Goal: Task Accomplishment & Management: Complete application form

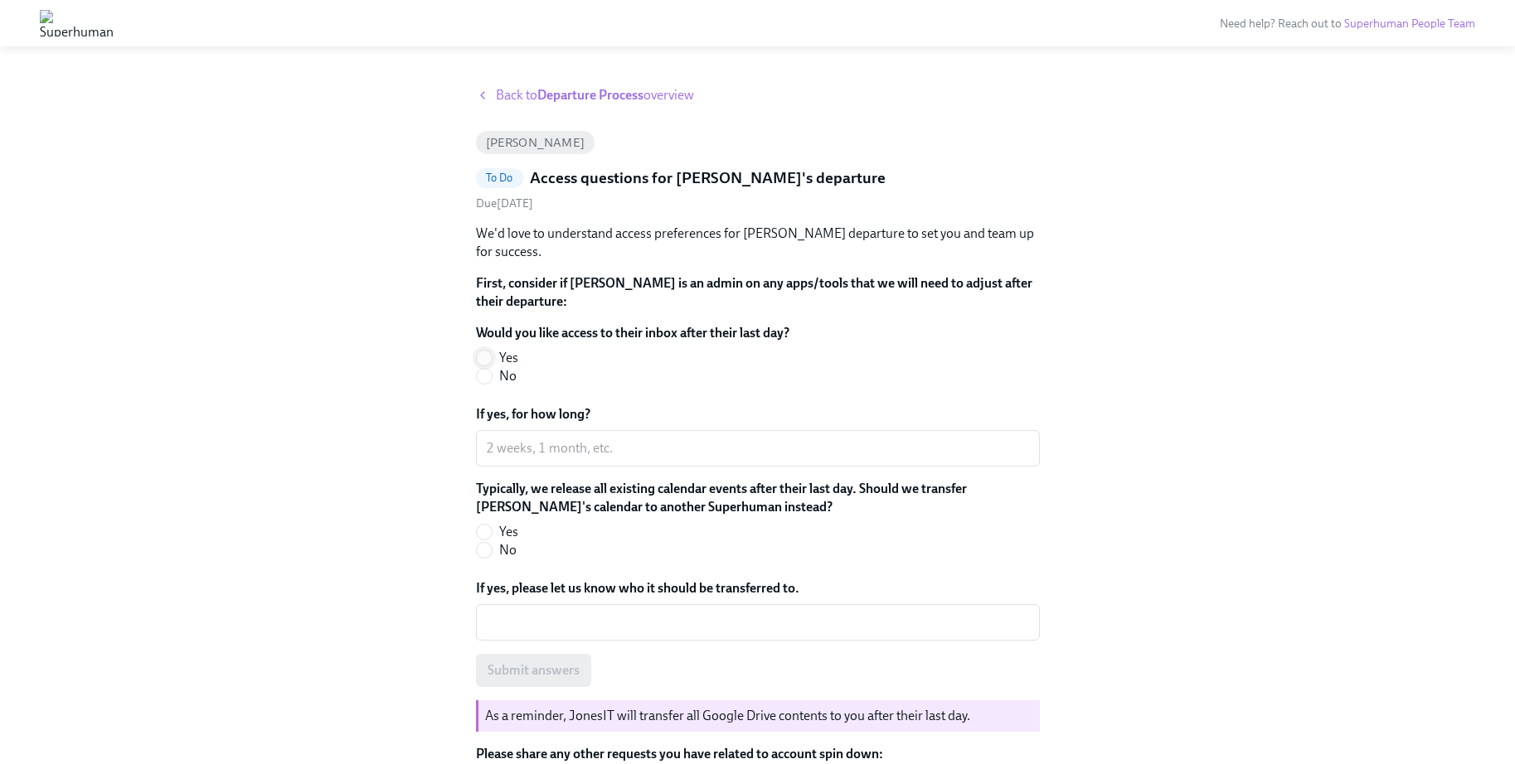
click at [491, 355] on input "Yes" at bounding box center [484, 358] width 15 height 15
radio input "true"
click at [507, 435] on div "x ​" at bounding box center [758, 448] width 564 height 36
click at [489, 448] on textarea "2 weeks" at bounding box center [758, 449] width 544 height 20
type textarea "2 weeks"
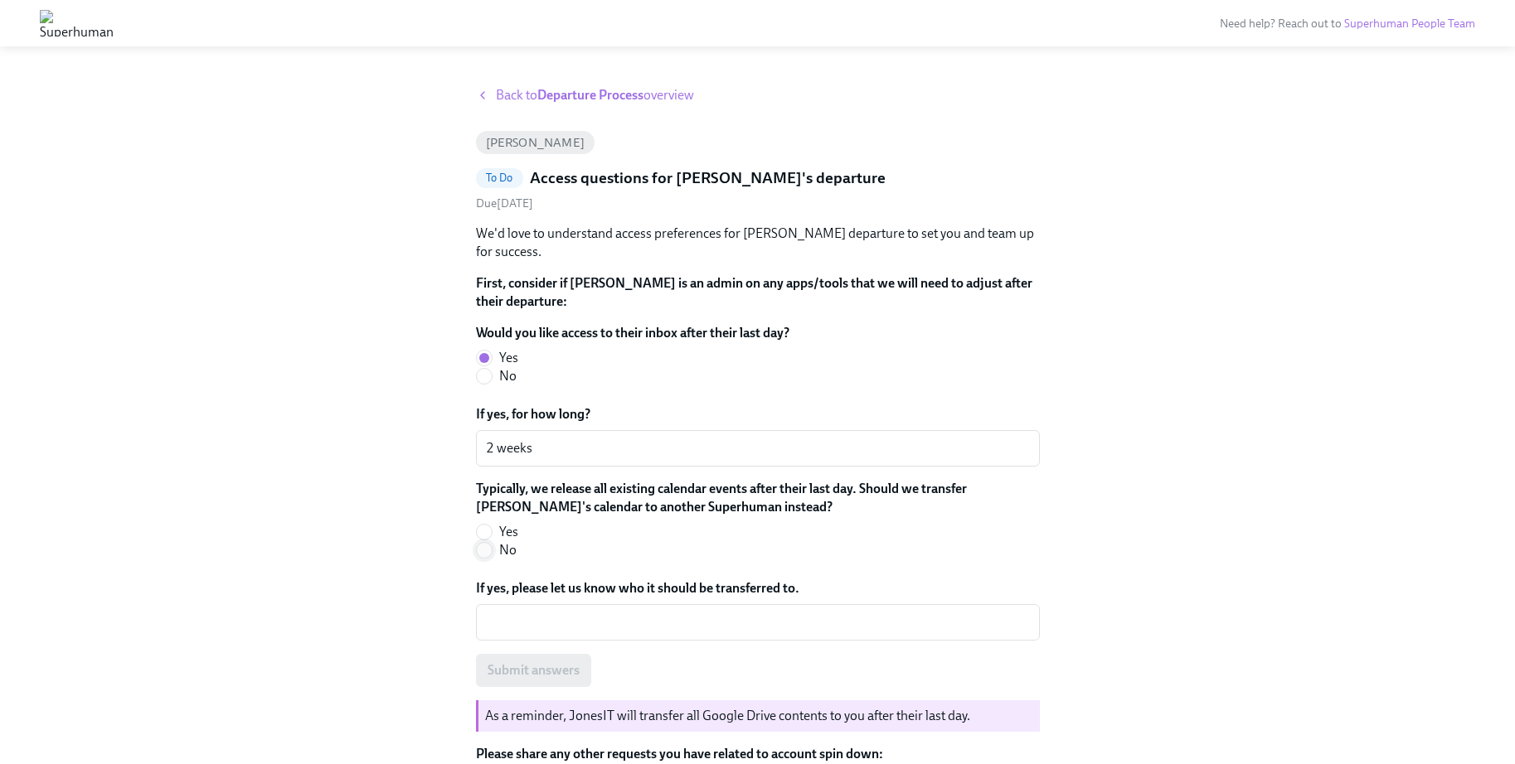
click at [491, 551] on input "No" at bounding box center [484, 550] width 15 height 15
radio input "true"
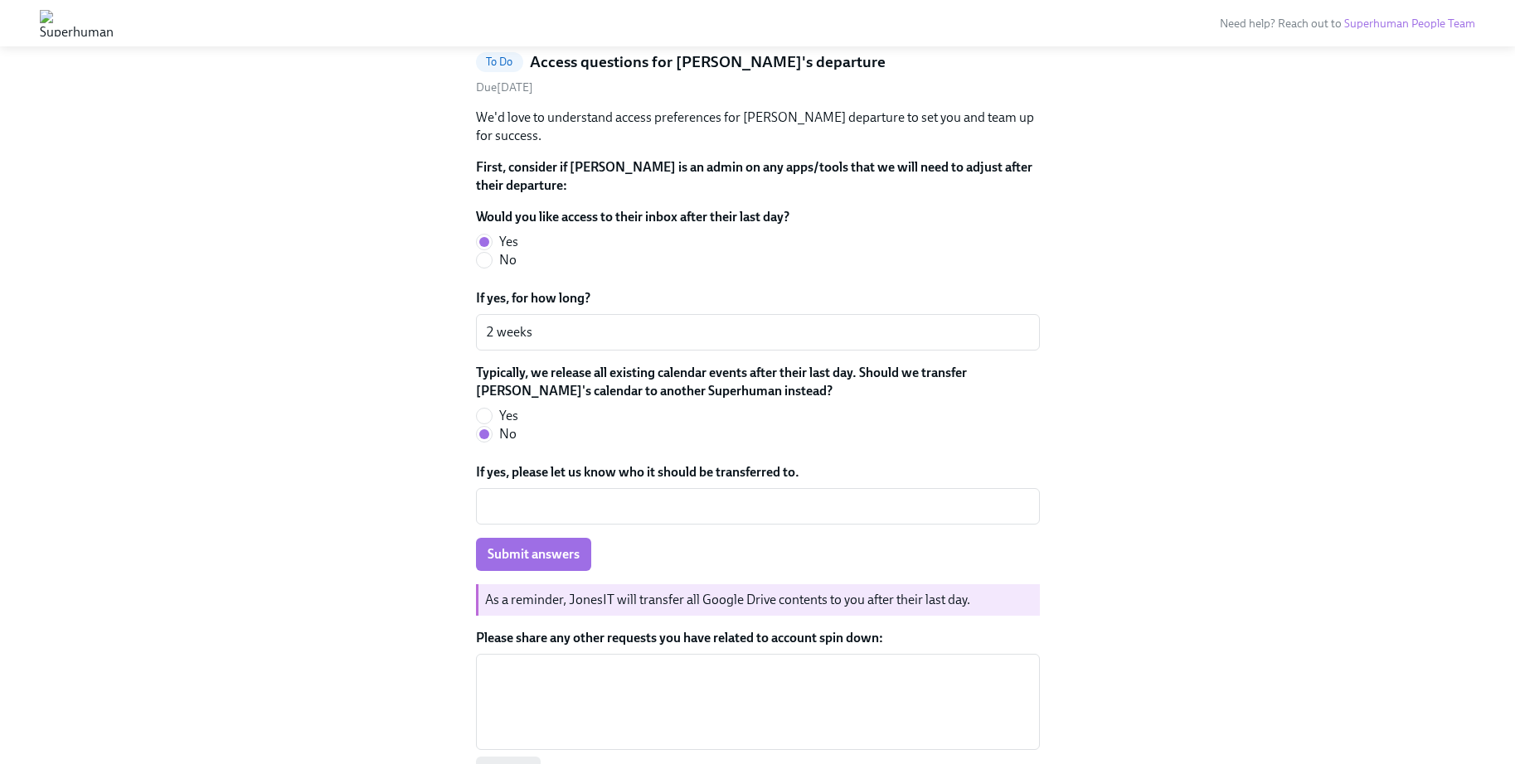
scroll to position [78, 0]
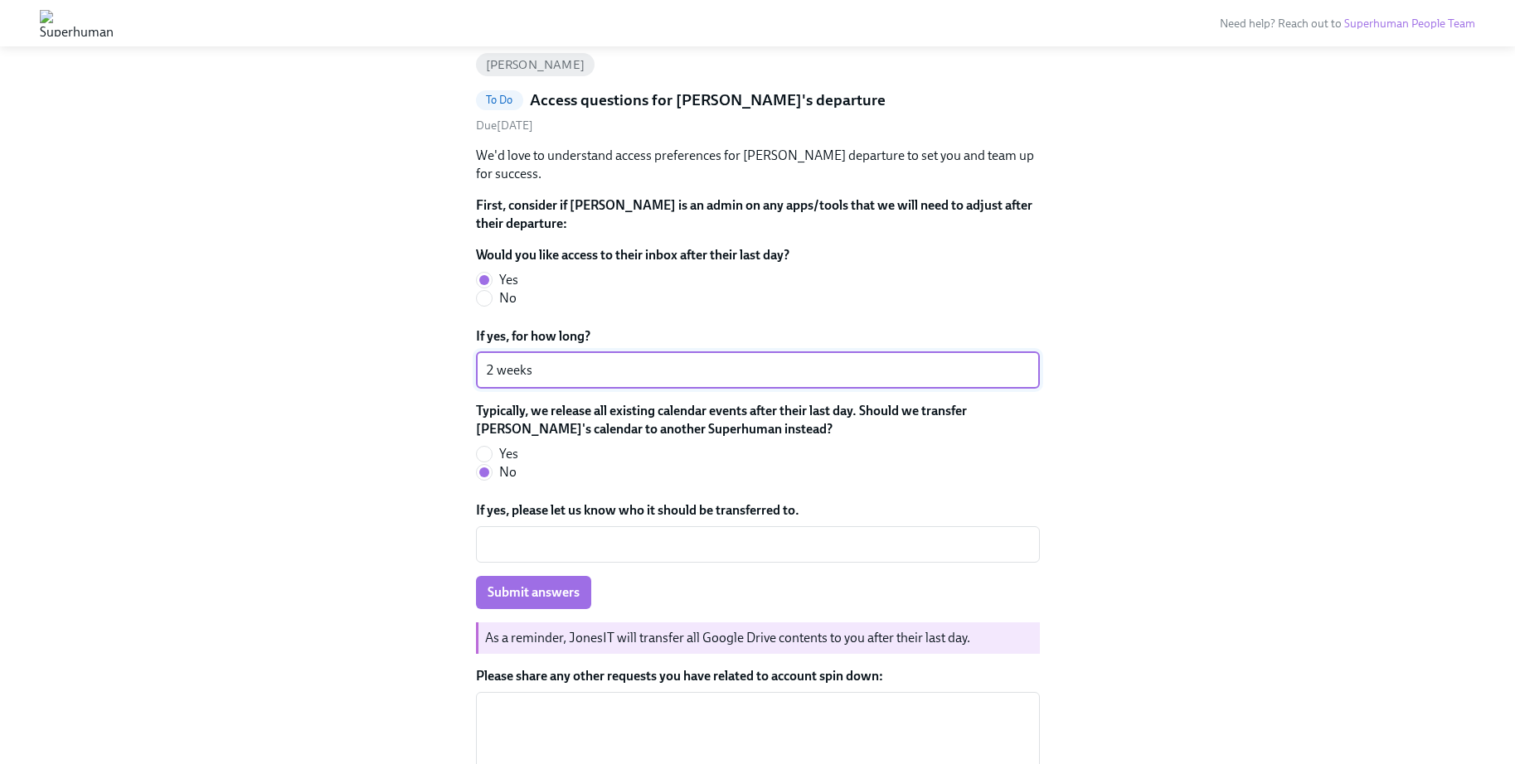
click at [486, 371] on textarea "2 weeks" at bounding box center [758, 371] width 544 height 20
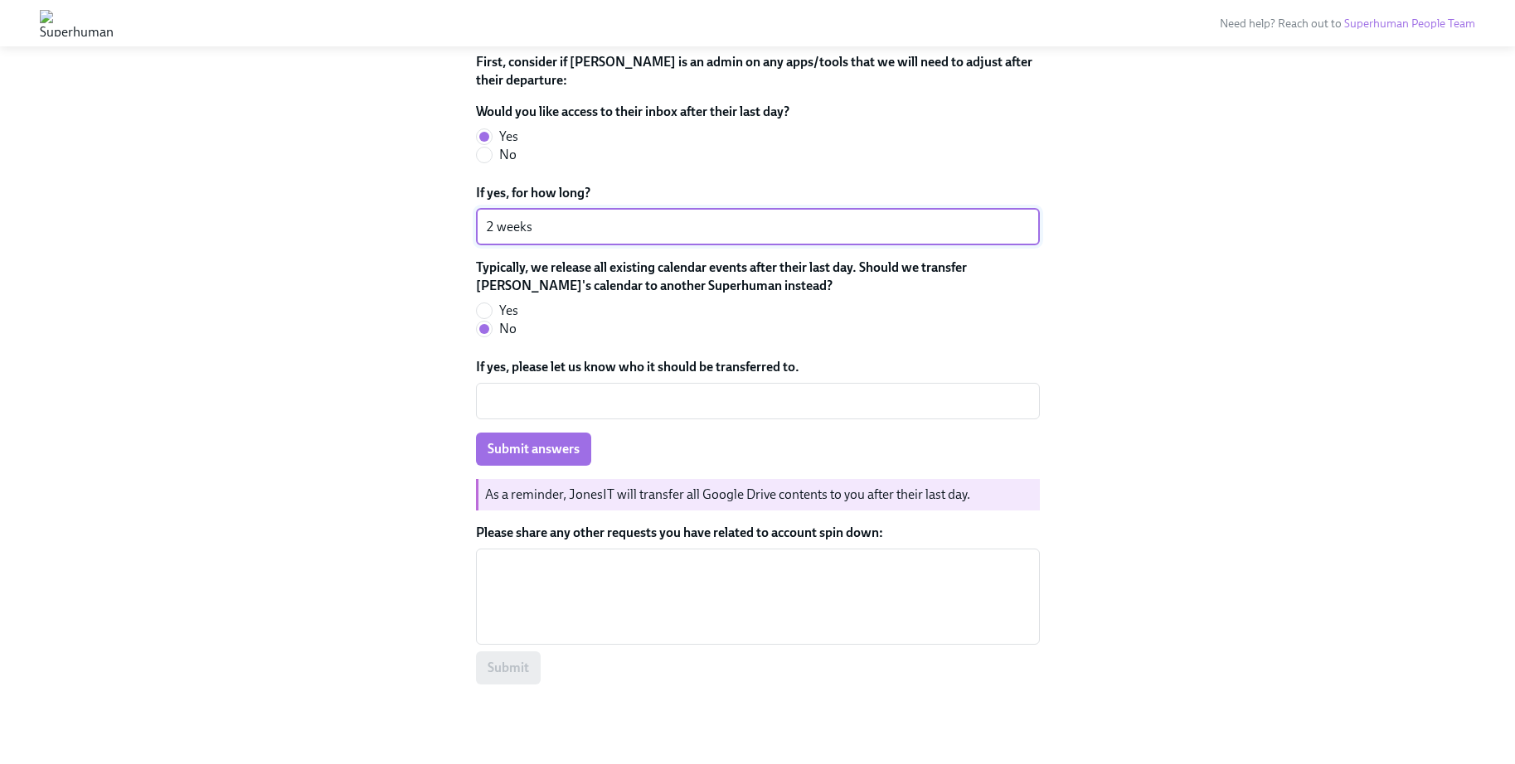
scroll to position [221, 0]
click at [551, 589] on textarea "Please share any other requests you have related to account spin down:" at bounding box center [758, 598] width 544 height 80
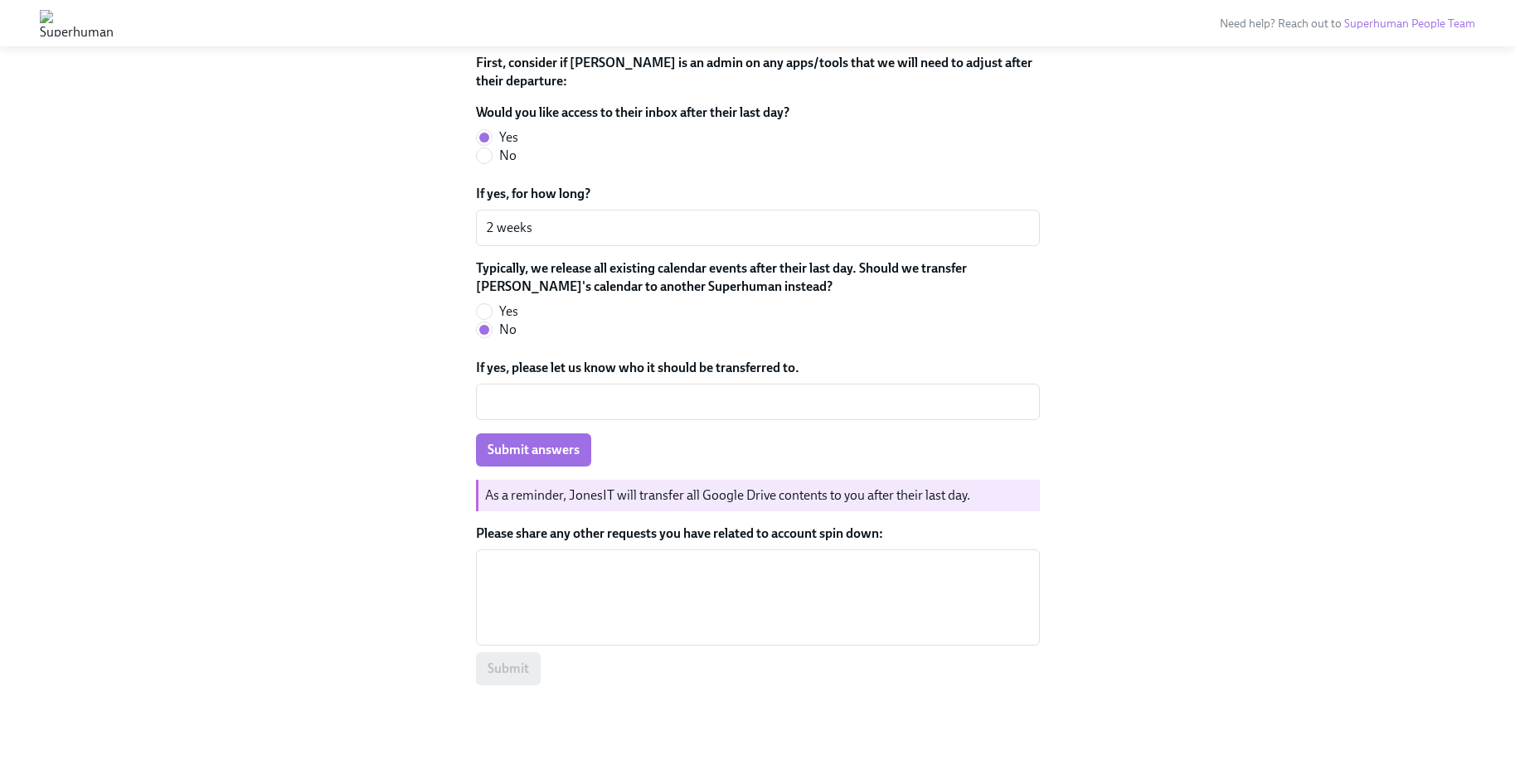
click at [517, 676] on div "Submit" at bounding box center [758, 669] width 564 height 33
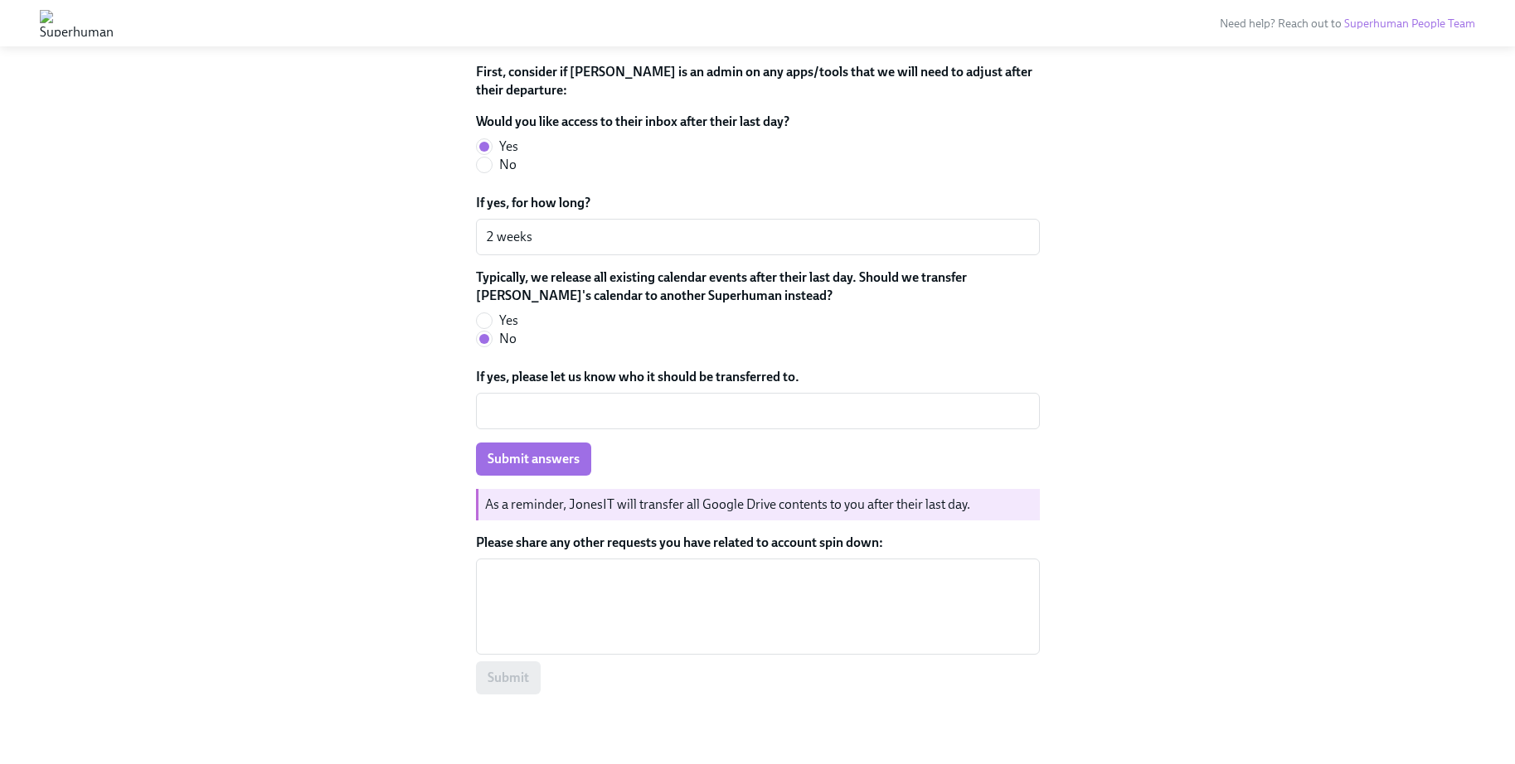
scroll to position [197, 0]
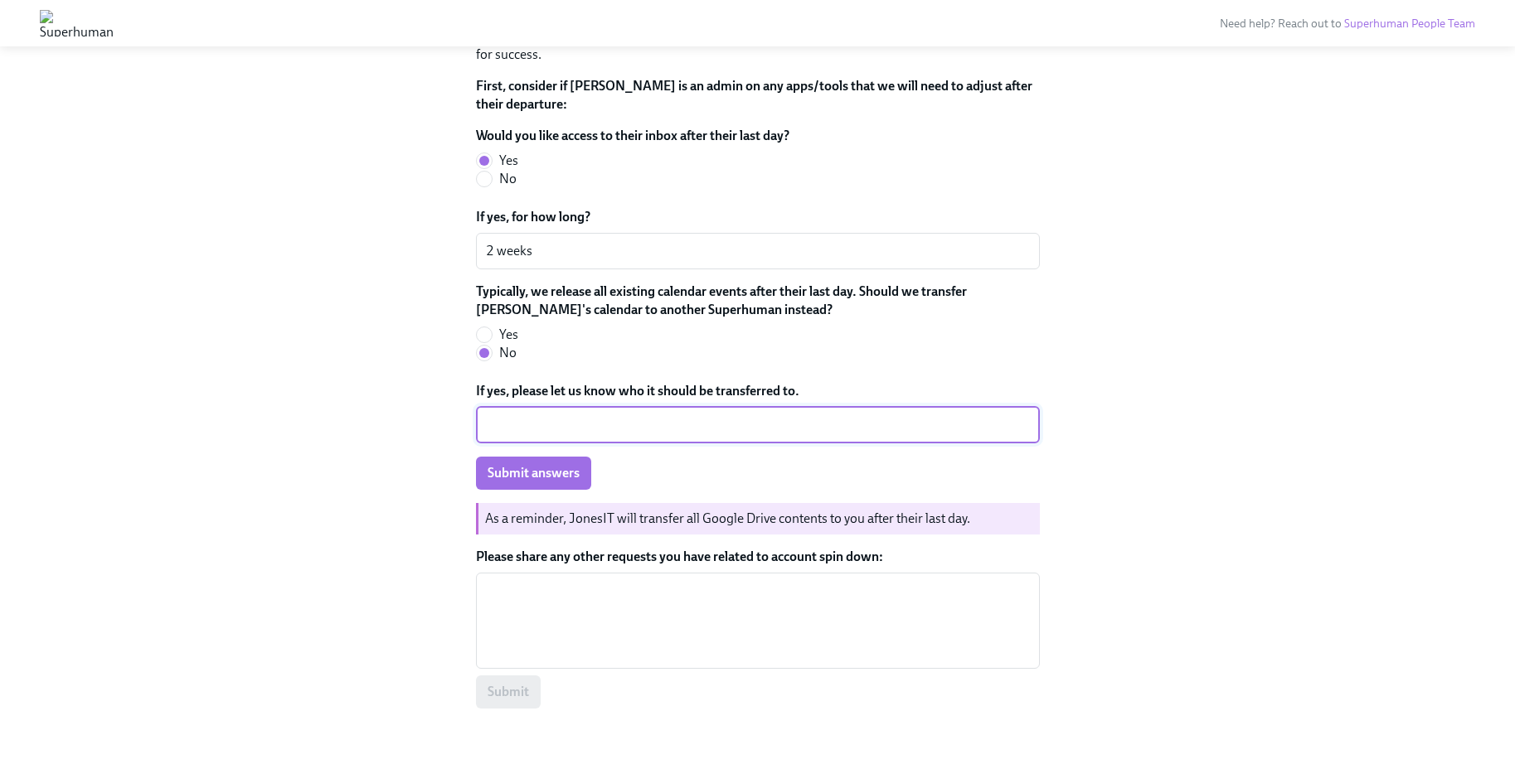
click at [543, 422] on textarea "If yes, please let us know who it should be transferred to." at bounding box center [758, 425] width 544 height 20
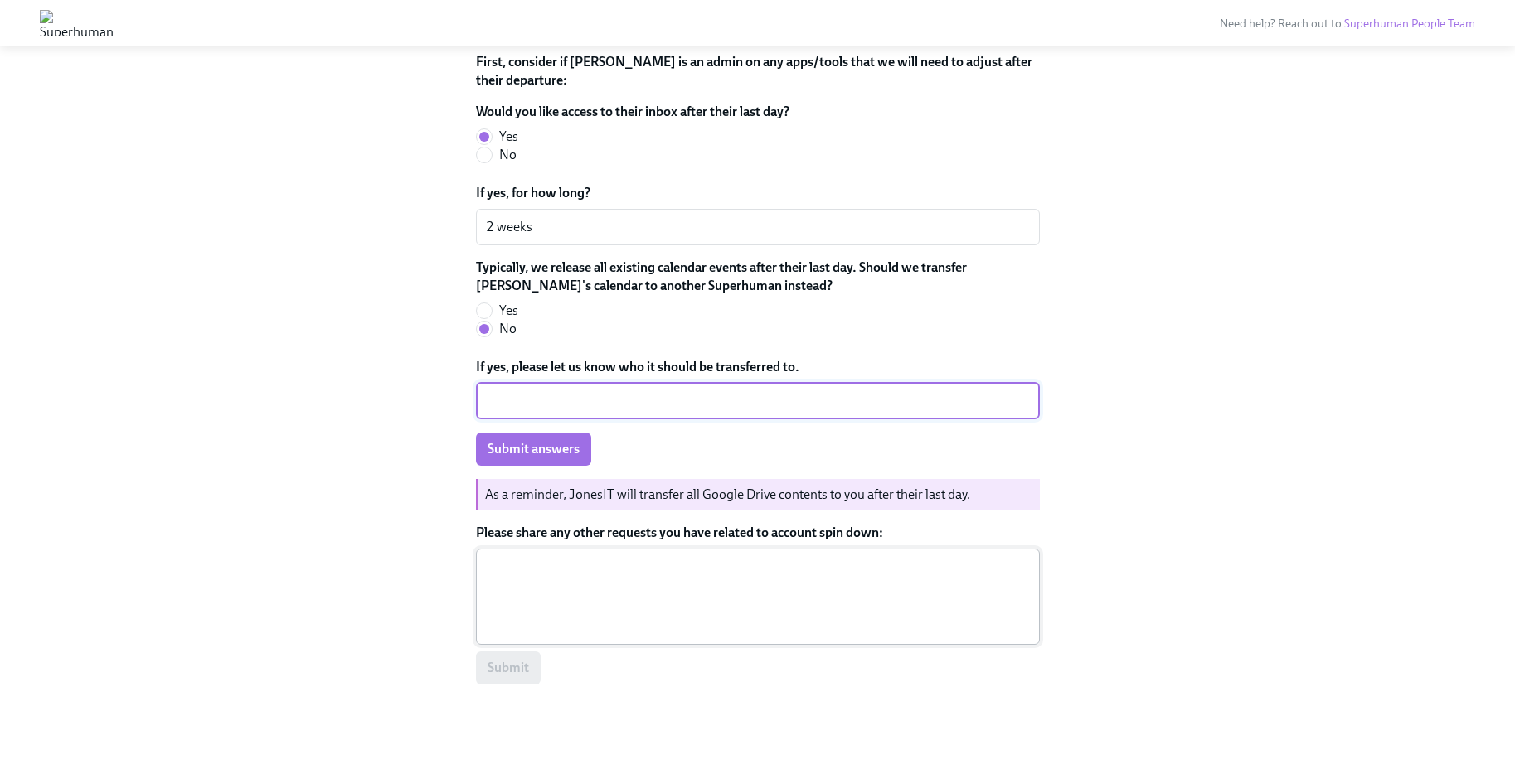
scroll to position [221, 0]
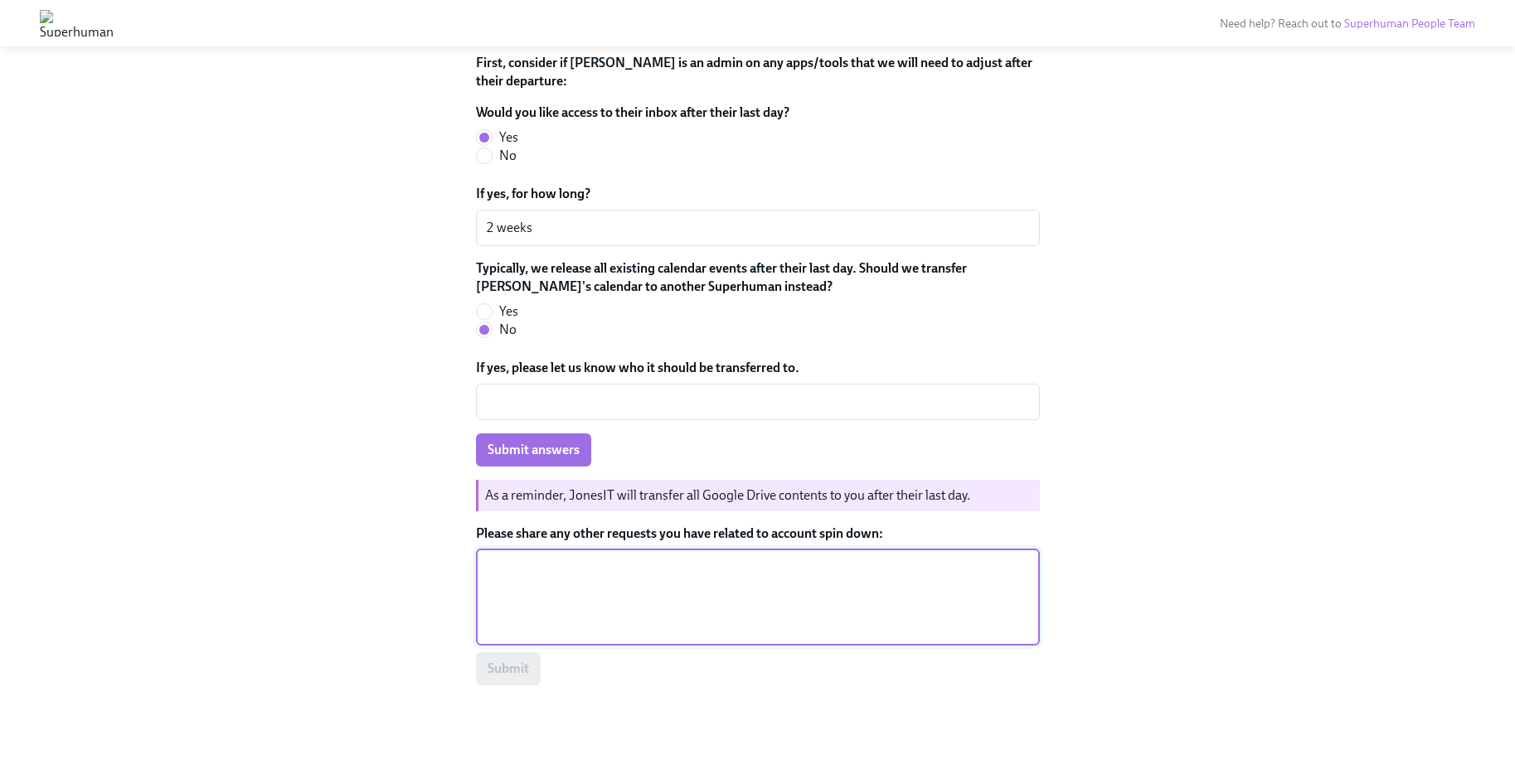
click at [523, 600] on textarea "Please share any other requests you have related to account spin down:" at bounding box center [758, 598] width 544 height 80
type textarea "NA"
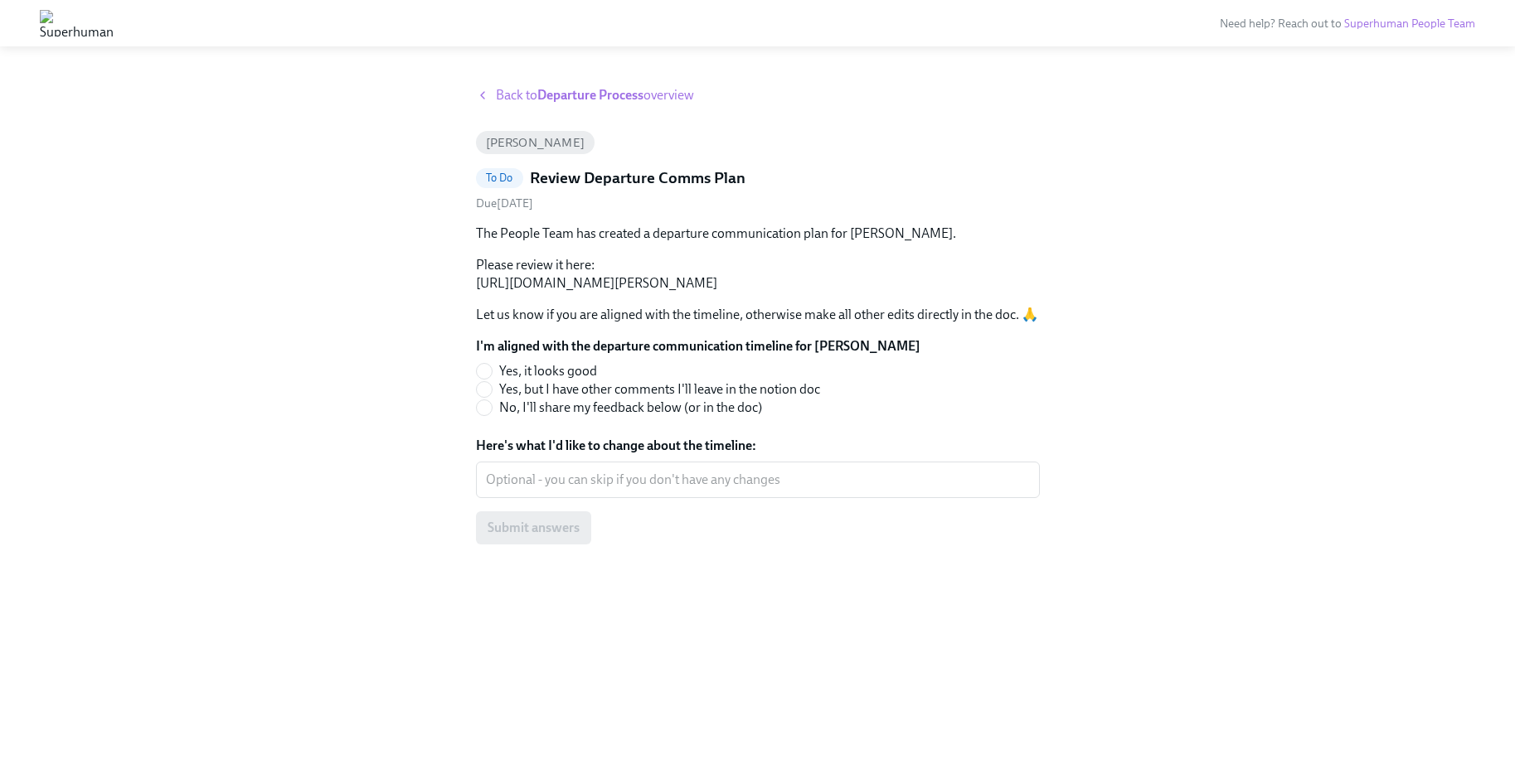
click at [494, 381] on label "Yes, it looks good" at bounding box center [691, 371] width 431 height 18
click at [492, 379] on input "Yes, it looks good" at bounding box center [484, 371] width 15 height 15
radio input "true"
click at [523, 498] on div "x ​" at bounding box center [758, 480] width 564 height 36
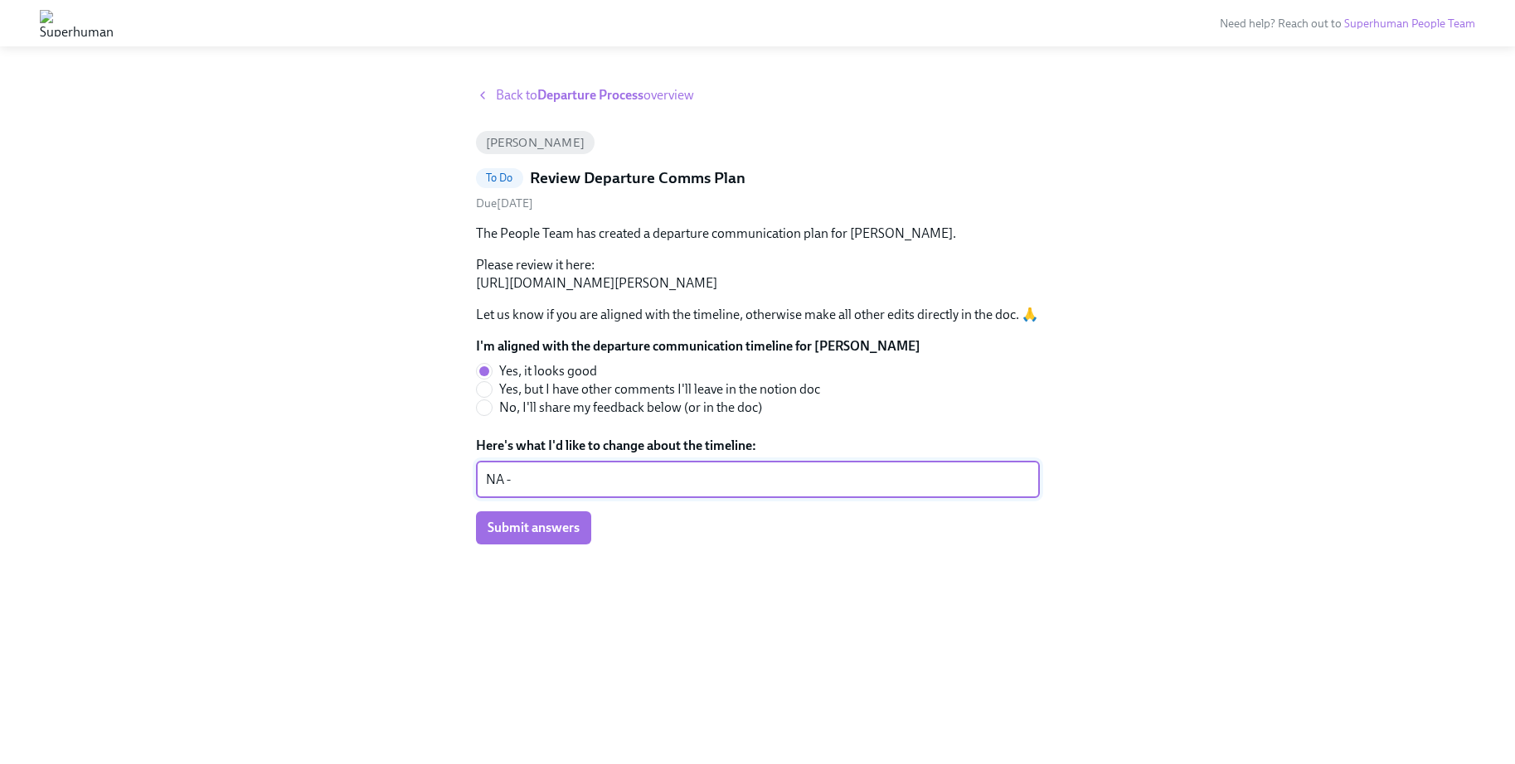
type textarea "NA -"
